Goal: Task Accomplishment & Management: Use online tool/utility

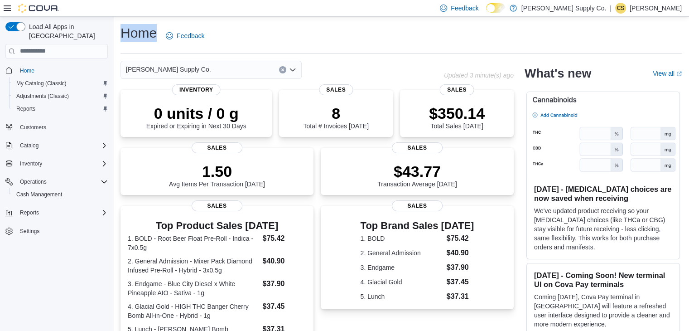
drag, startPoint x: 157, startPoint y: 32, endPoint x: 120, endPoint y: 38, distance: 38.1
click at [120, 38] on div "Home Feedback J. Supply Co. Updated 3 minute(s) ago 0 units / 0 g Expired or Ex…" at bounding box center [401, 284] width 576 height 534
click at [228, 23] on div "Home Feedback J. Supply Co. Updated 3 minute(s) ago 0 units / 0 g Expired or Ex…" at bounding box center [401, 284] width 576 height 534
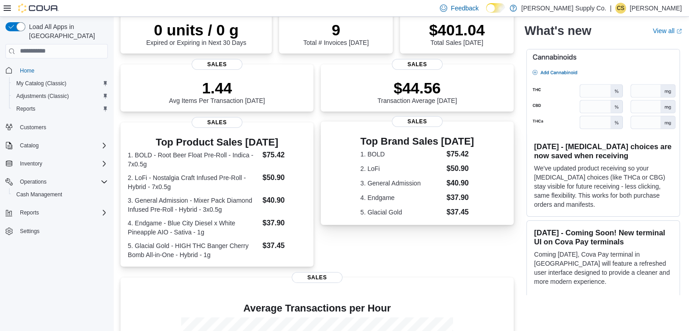
scroll to position [42, 0]
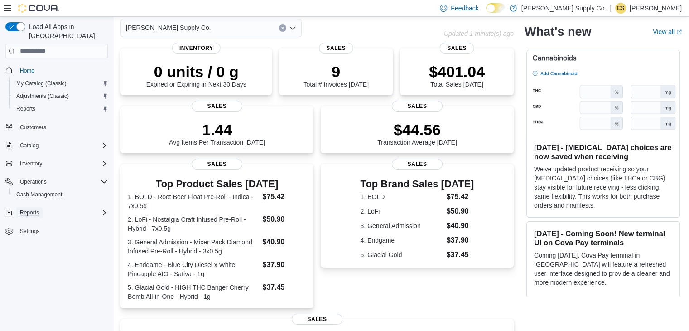
click at [34, 209] on span "Reports" at bounding box center [29, 212] width 19 height 7
click at [37, 232] on link "Reports" at bounding box center [26, 237] width 26 height 11
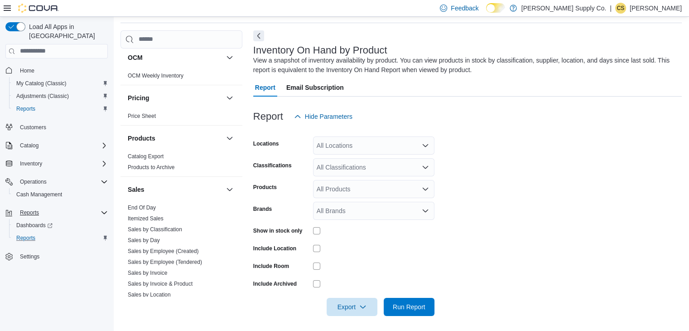
scroll to position [362, 0]
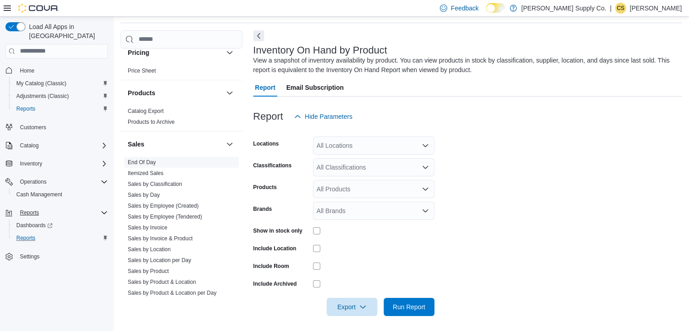
click at [178, 159] on span "End Of Day" at bounding box center [181, 162] width 115 height 11
click at [150, 161] on link "End Of Day" at bounding box center [142, 162] width 28 height 6
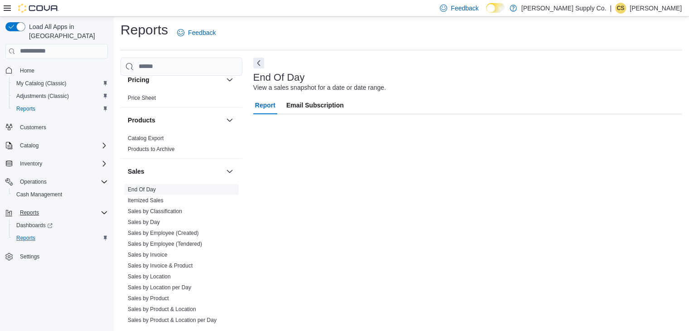
scroll to position [3, 0]
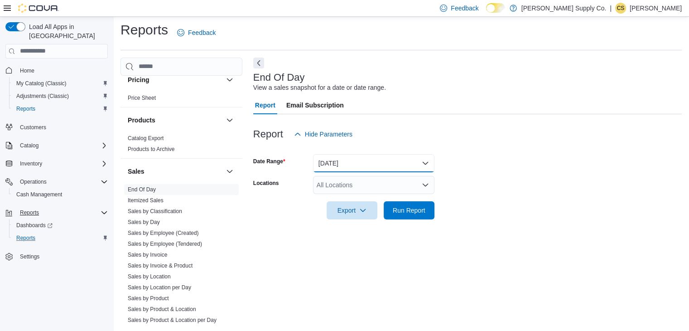
click at [405, 157] on button "Today" at bounding box center [373, 163] width 121 height 18
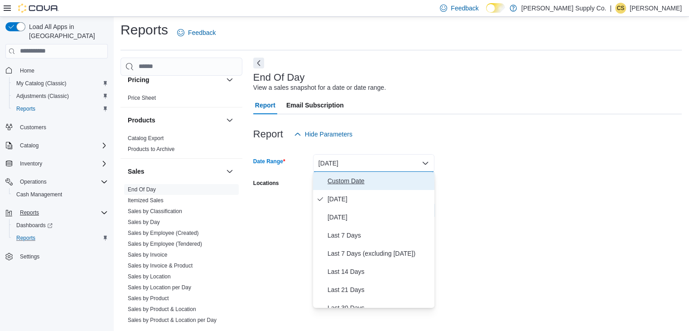
click at [388, 180] on span "Custom Date" at bounding box center [379, 180] width 103 height 11
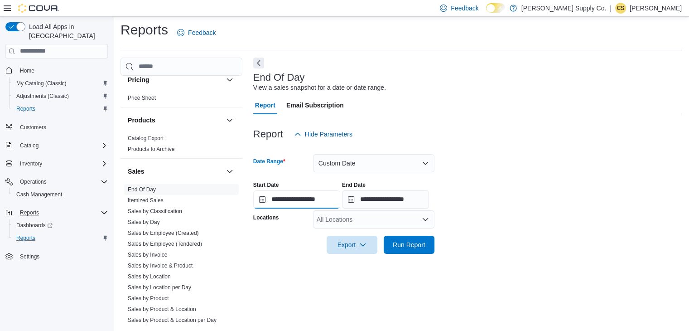
click at [303, 200] on input "**********" at bounding box center [296, 199] width 87 height 18
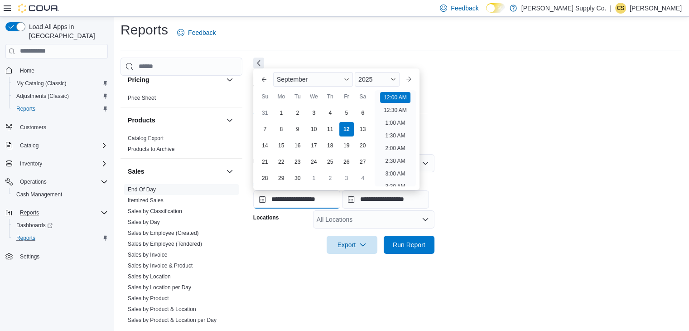
scroll to position [28, 0]
click at [264, 133] on div "7" at bounding box center [265, 129] width 16 height 16
type input "**********"
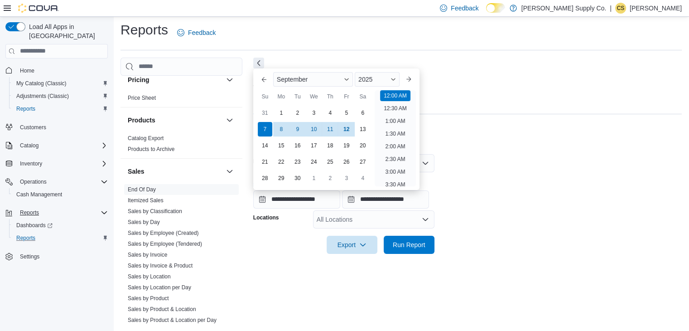
click at [485, 188] on div "**********" at bounding box center [467, 191] width 429 height 34
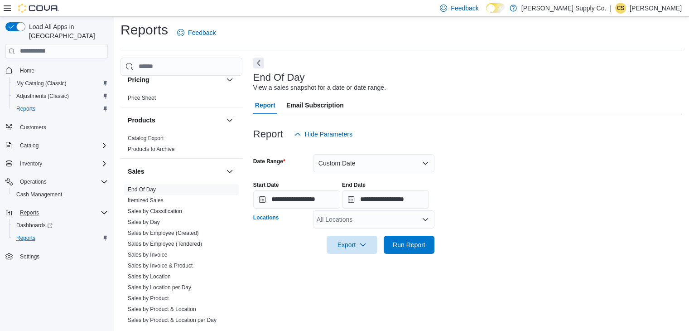
click at [382, 218] on div "All Locations" at bounding box center [373, 219] width 121 height 18
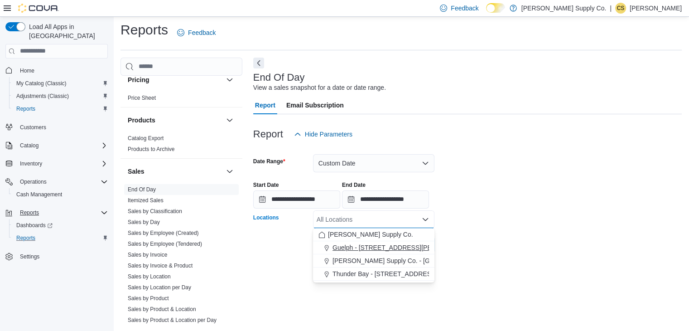
click at [400, 247] on span "Guelph - 1515 Gordon St Unit 106" at bounding box center [403, 247] width 141 height 9
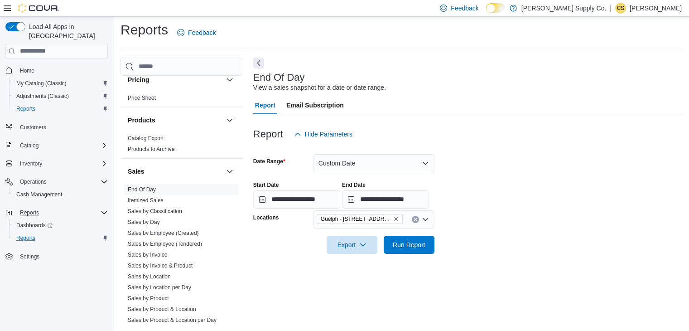
click at [511, 218] on form "**********" at bounding box center [467, 198] width 429 height 111
click at [419, 243] on span "Run Report" at bounding box center [409, 244] width 33 height 9
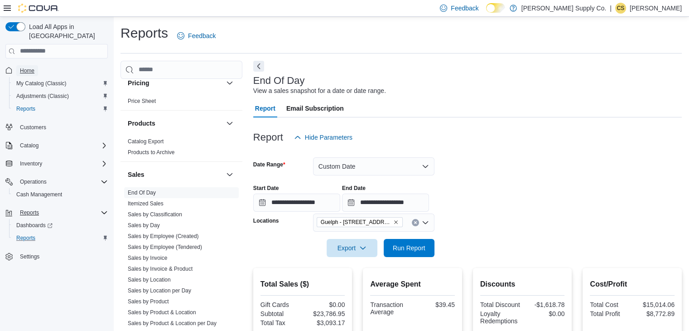
click at [33, 67] on span "Home" at bounding box center [27, 70] width 14 height 7
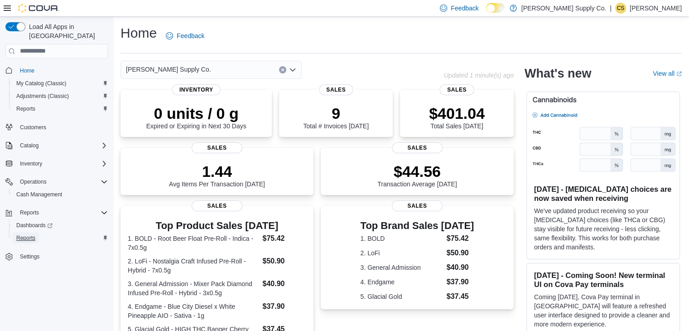
click at [24, 234] on span "Reports" at bounding box center [25, 237] width 19 height 7
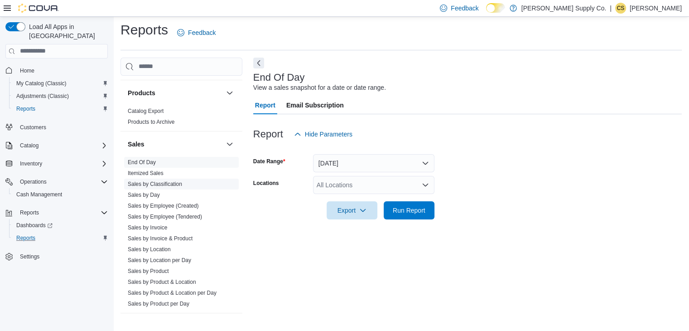
scroll to position [439, 0]
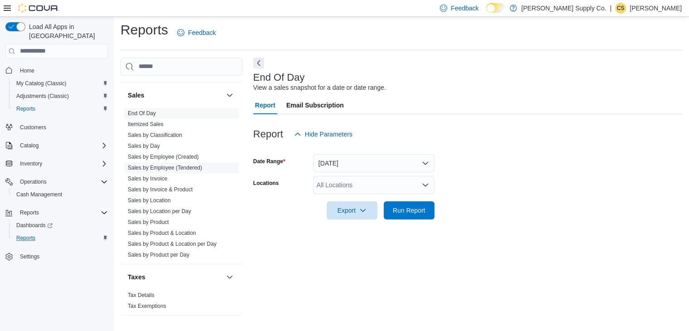
click at [182, 167] on link "Sales by Employee (Tendered)" at bounding box center [165, 167] width 74 height 6
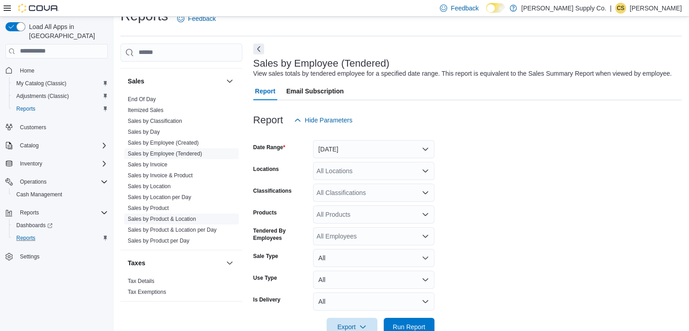
scroll to position [21, 0]
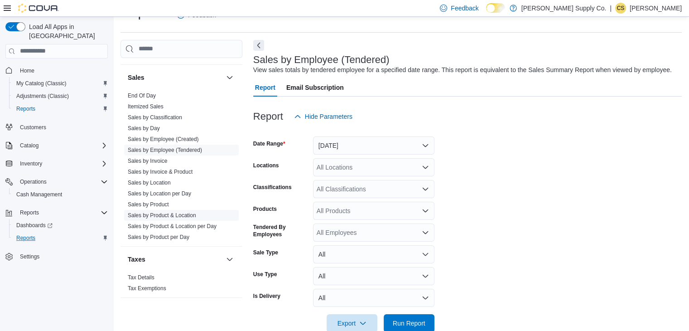
click at [188, 212] on link "Sales by Product & Location" at bounding box center [162, 215] width 68 height 6
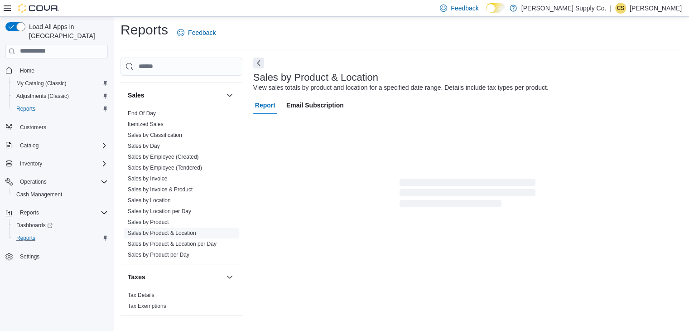
scroll to position [21, 0]
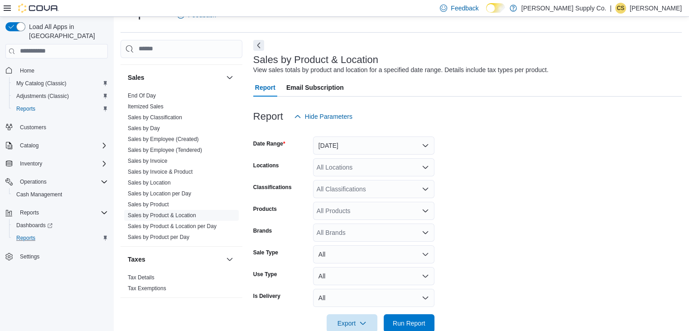
click at [377, 169] on div "All Locations" at bounding box center [373, 167] width 121 height 18
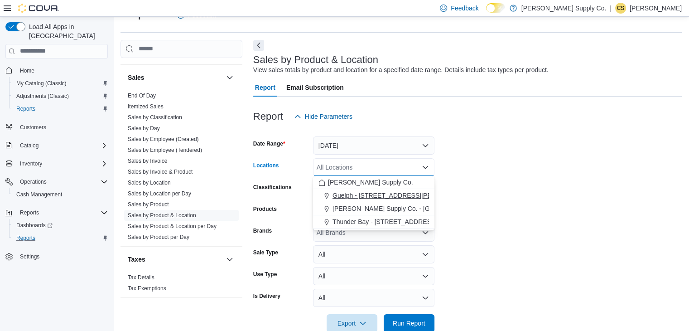
click at [386, 192] on span "Guelph - 1515 Gordon St Unit 106" at bounding box center [403, 195] width 141 height 9
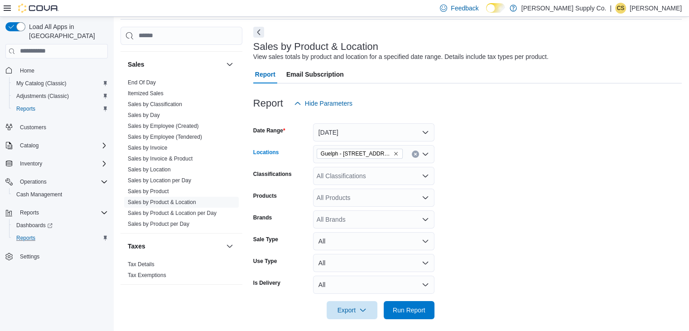
scroll to position [40, 0]
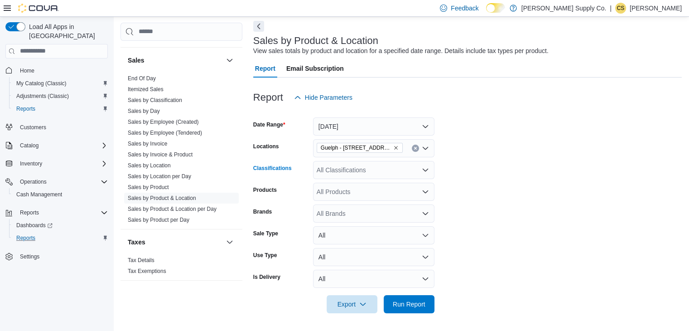
click at [333, 170] on div "All Classifications" at bounding box center [373, 170] width 121 height 18
click at [462, 169] on form "Date Range Yesterday Locations Guelph - 1515 Gordon St Unit 106 Classifications…" at bounding box center [467, 209] width 429 height 207
click at [324, 191] on div "All Products" at bounding box center [373, 192] width 121 height 18
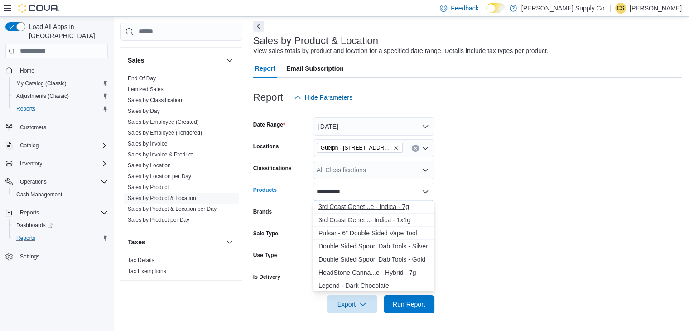
type input "*********"
click at [355, 205] on div "3rd Coast Genet...e - Indica - 7g" at bounding box center [373, 206] width 111 height 9
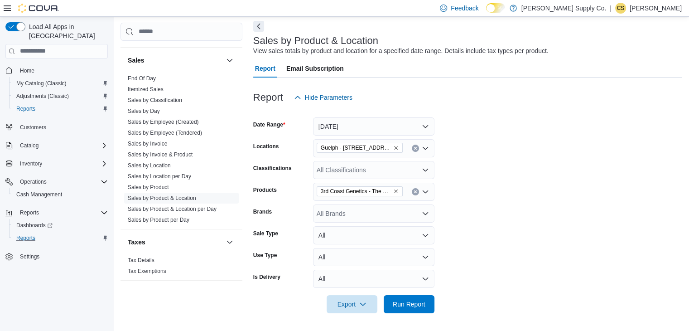
drag, startPoint x: 535, startPoint y: 224, endPoint x: 536, endPoint y: 249, distance: 25.4
click at [535, 224] on form "Date Range Yesterday Locations Guelph - 1515 Gordon St Unit 106 Classifications…" at bounding box center [467, 209] width 429 height 207
click at [400, 304] on span "Run Report" at bounding box center [409, 303] width 33 height 9
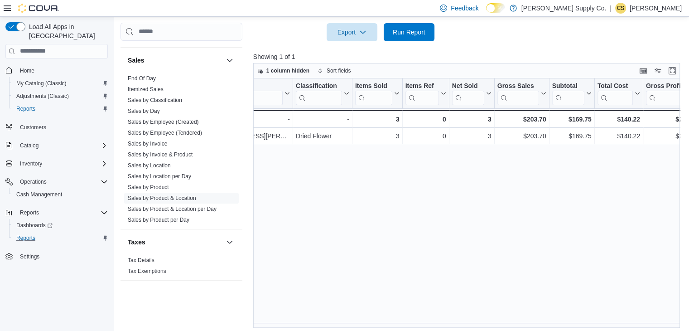
scroll to position [0, 276]
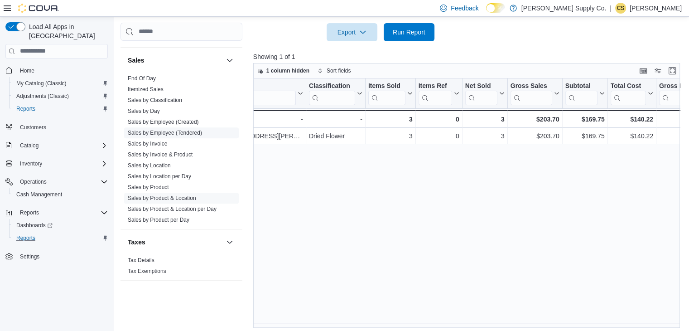
click at [174, 134] on link "Sales by Employee (Tendered)" at bounding box center [165, 133] width 74 height 6
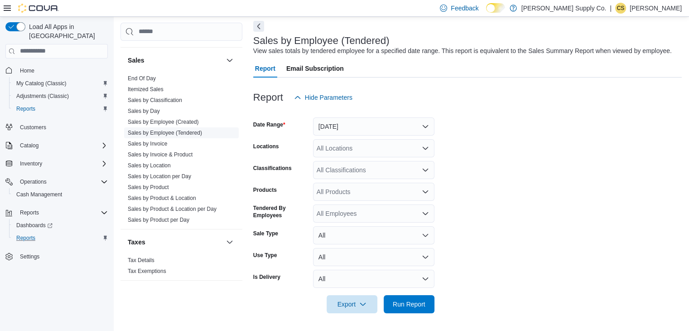
scroll to position [21, 0]
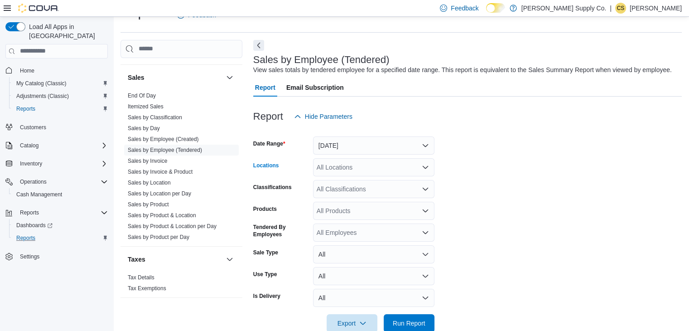
click at [388, 169] on div "All Locations" at bounding box center [373, 167] width 121 height 18
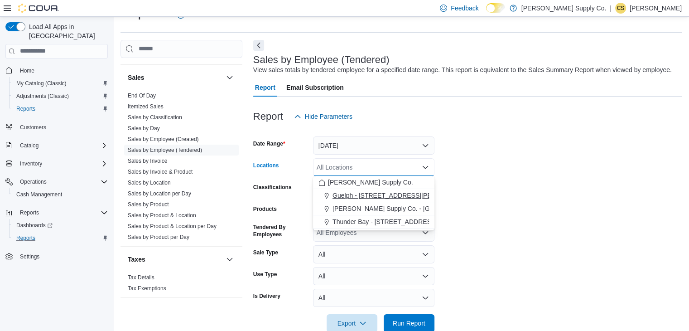
click at [394, 191] on span "Guelph - 1515 Gordon St Unit 106" at bounding box center [403, 195] width 141 height 9
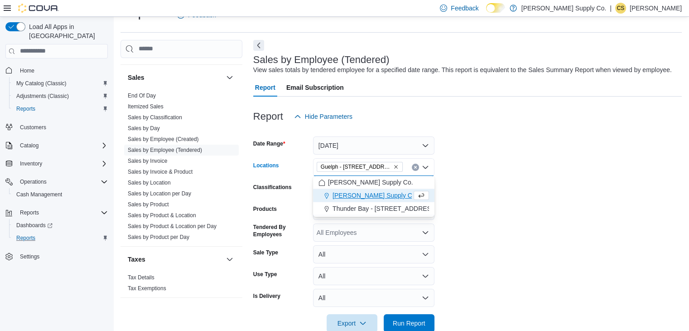
click at [483, 176] on form "Date Range Yesterday Locations Guelph - 1515 Gordon St Unit 106 Combo box. Sele…" at bounding box center [467, 228] width 429 height 207
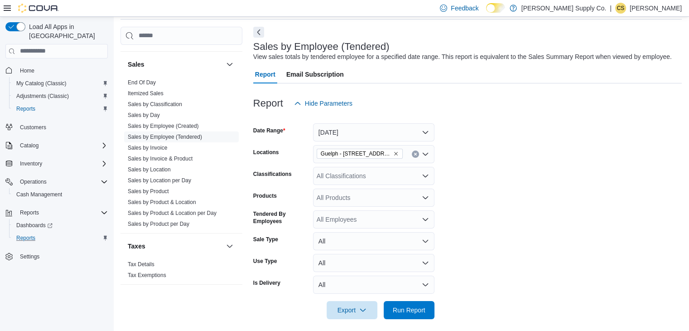
scroll to position [40, 0]
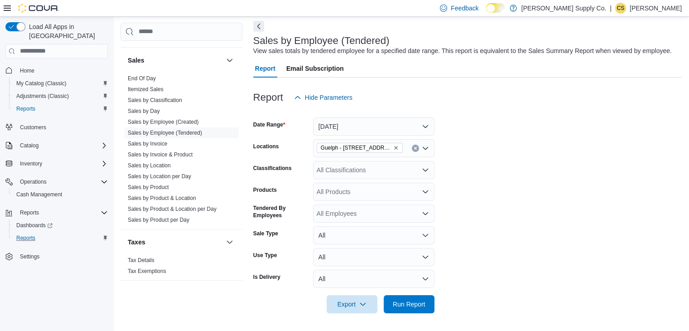
click at [387, 169] on div "All Classifications" at bounding box center [373, 170] width 121 height 18
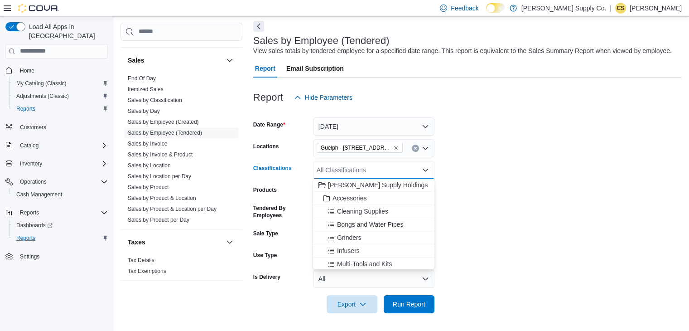
click at [488, 178] on form "Date Range Yesterday Locations Guelph - 1515 Gordon St Unit 106 Classifications…" at bounding box center [467, 209] width 429 height 207
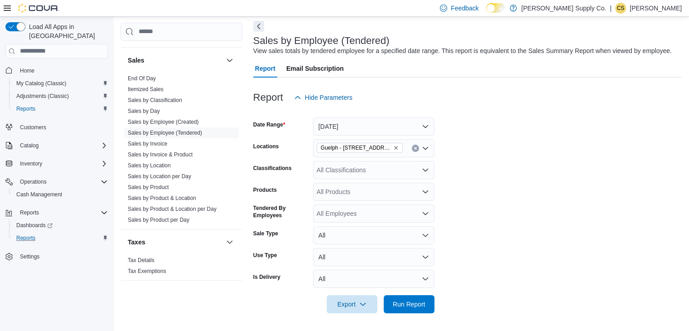
click at [386, 196] on div "All Products" at bounding box center [373, 192] width 121 height 18
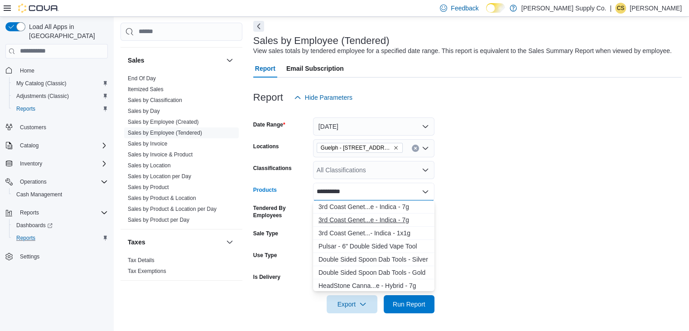
type input "*********"
click at [396, 219] on div "3rd Coast Genet...e - Indica - 7g" at bounding box center [373, 219] width 111 height 9
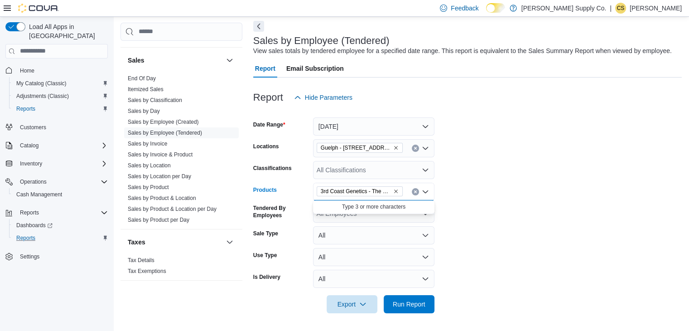
click at [473, 214] on form "Date Range Yesterday Locations Guelph - 1515 Gordon St Unit 106 Classifications…" at bounding box center [467, 209] width 429 height 207
click at [406, 302] on span "Run Report" at bounding box center [409, 303] width 33 height 9
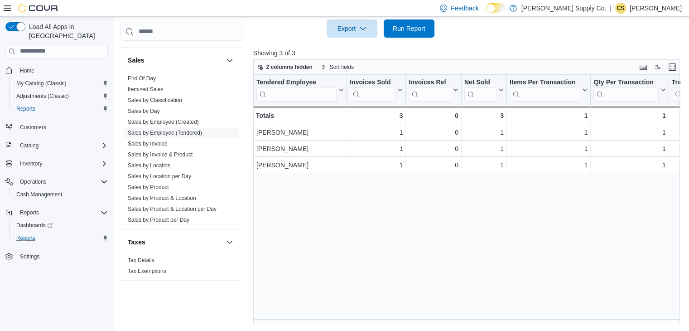
drag, startPoint x: 369, startPoint y: 318, endPoint x: 388, endPoint y: 320, distance: 19.2
click at [388, 320] on div "Tendered Employee Click to view column header actions Invoices Sold Click to vi…" at bounding box center [468, 199] width 431 height 249
click at [29, 67] on span "Home" at bounding box center [27, 70] width 14 height 7
